Goal: Task Accomplishment & Management: Use online tool/utility

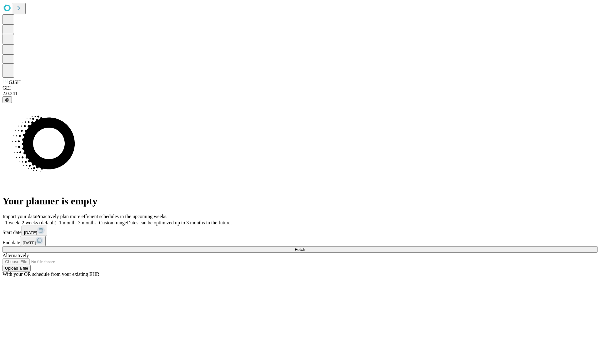
click at [305, 247] on span "Fetch" at bounding box center [300, 249] width 10 height 5
